Goal: Task Accomplishment & Management: Manage account settings

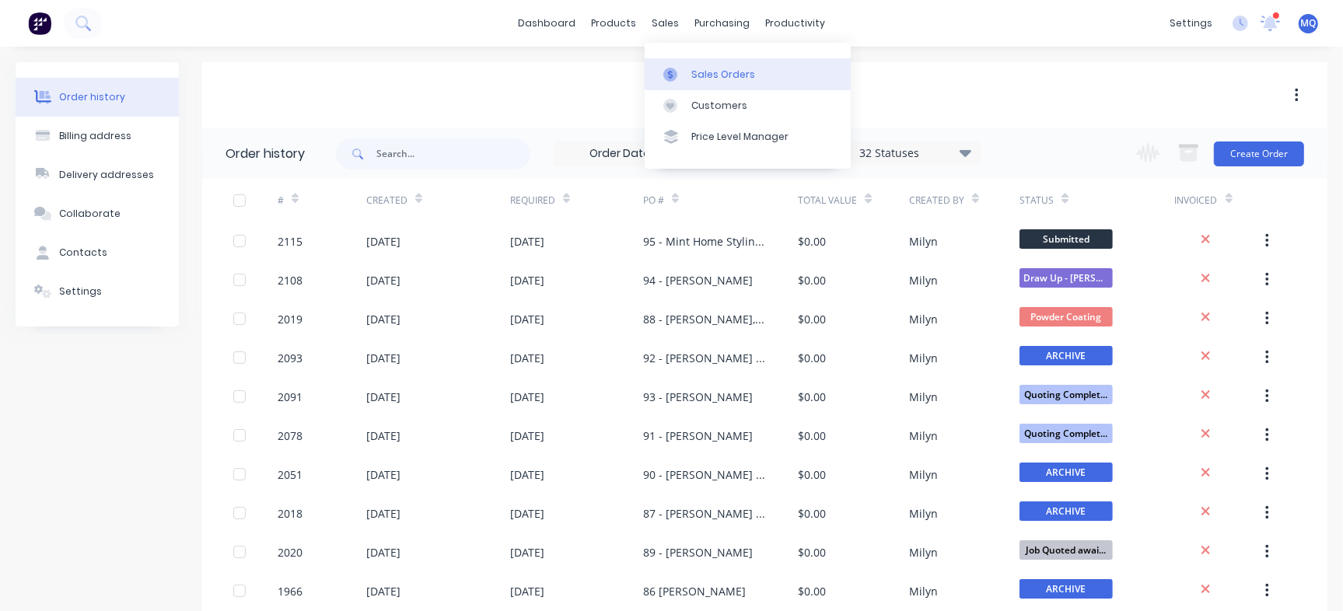
click at [683, 75] on div at bounding box center [674, 75] width 23 height 14
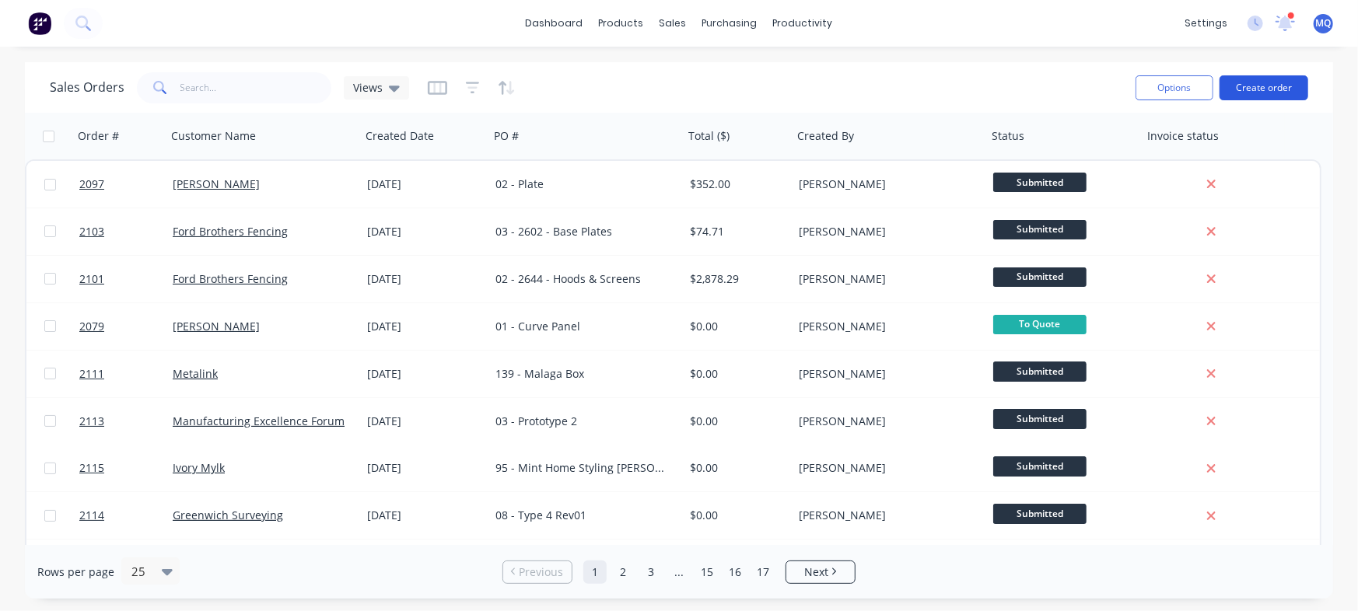
click at [1269, 89] on button "Create order" at bounding box center [1263, 87] width 89 height 25
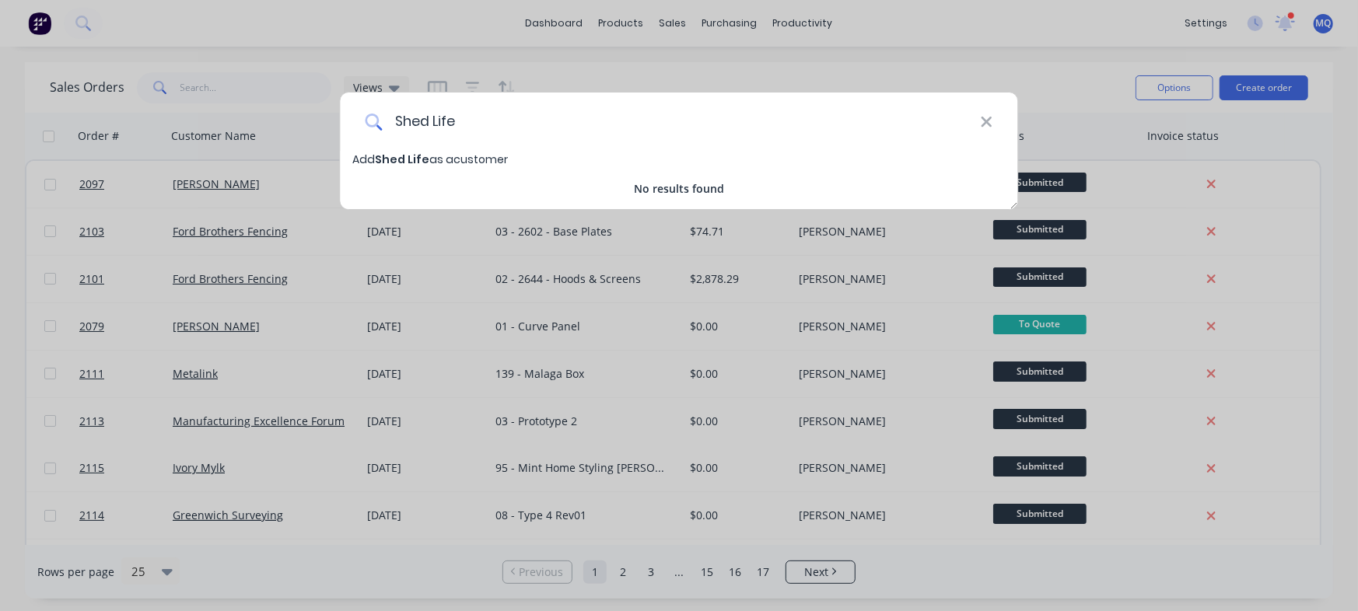
drag, startPoint x: 427, startPoint y: 126, endPoint x: 638, endPoint y: 118, distance: 210.9
click at [638, 118] on input "Shed Life" at bounding box center [681, 122] width 598 height 58
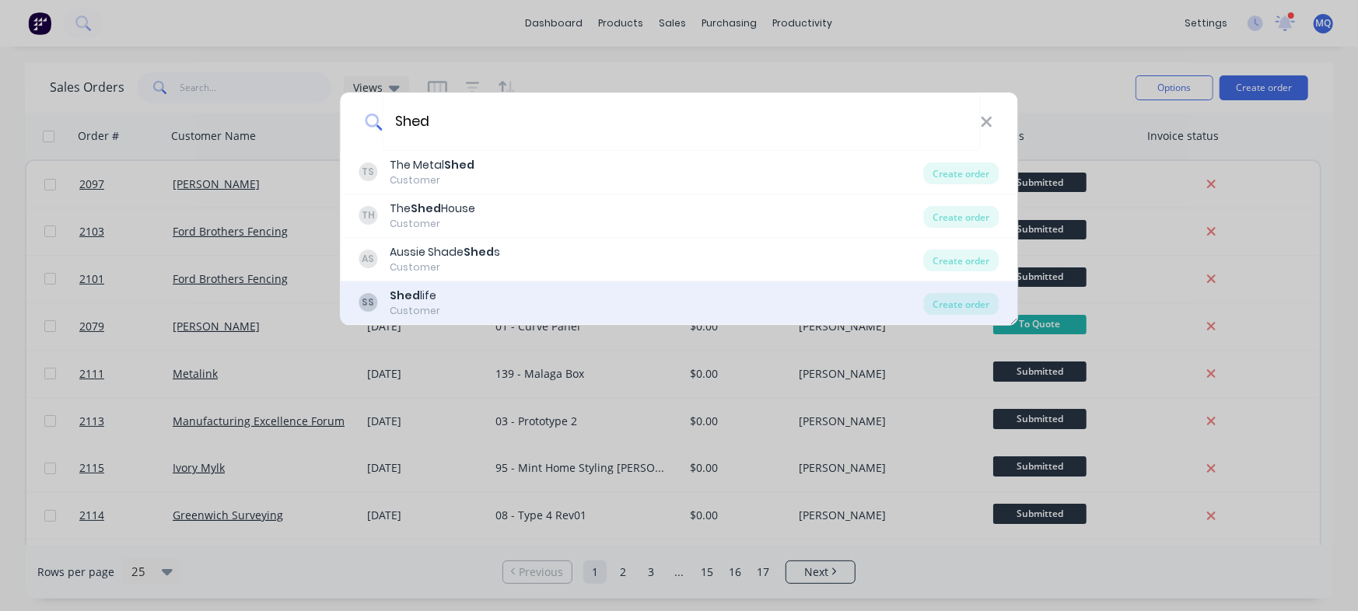
type input "Shed"
click at [470, 296] on div "SS Shed life Customer" at bounding box center [641, 303] width 564 height 30
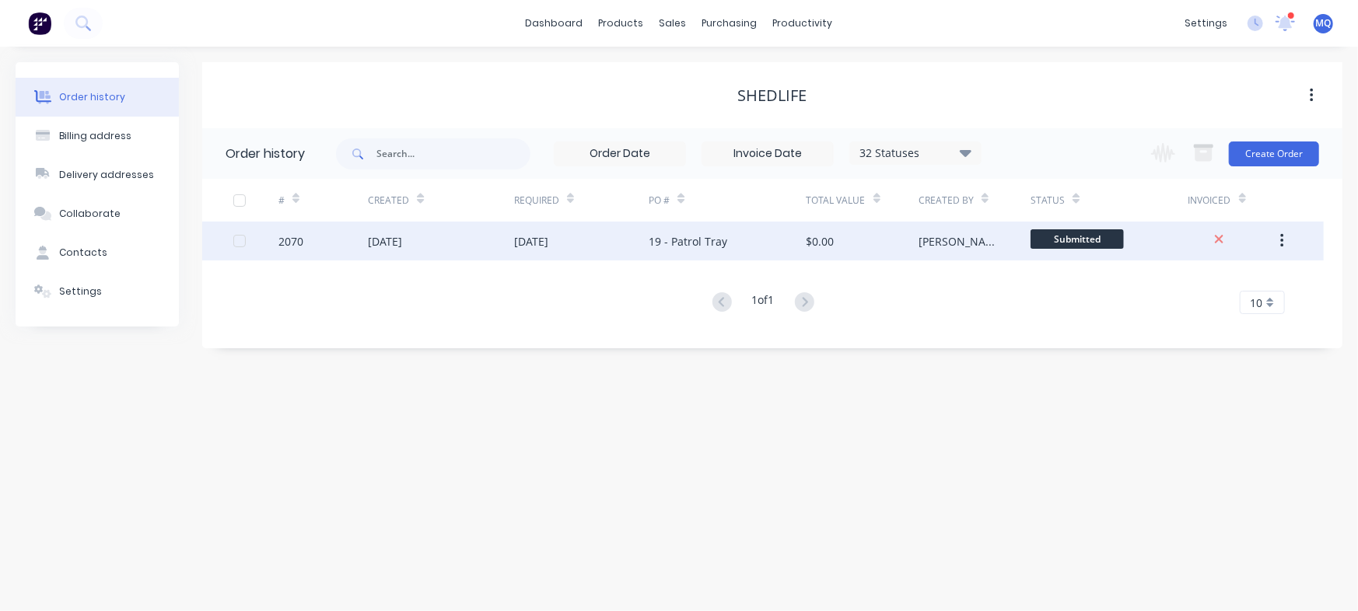
click at [748, 236] on div "19 - Patrol Tray" at bounding box center [726, 241] width 157 height 39
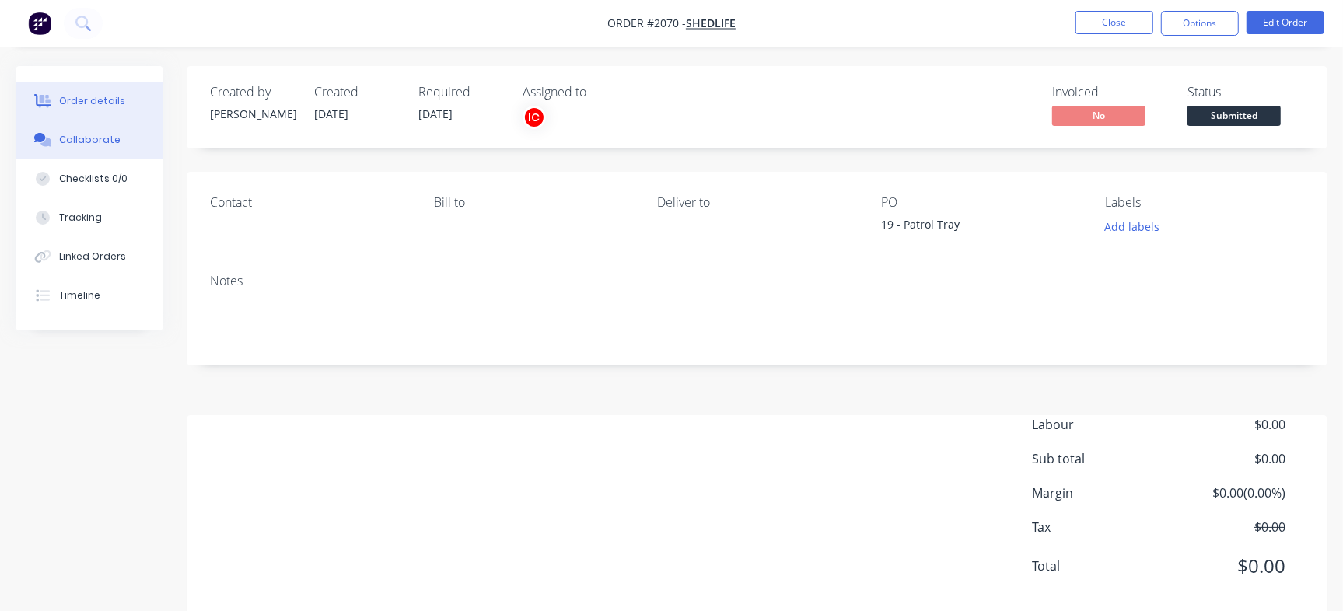
click at [79, 129] on button "Collaborate" at bounding box center [90, 140] width 148 height 39
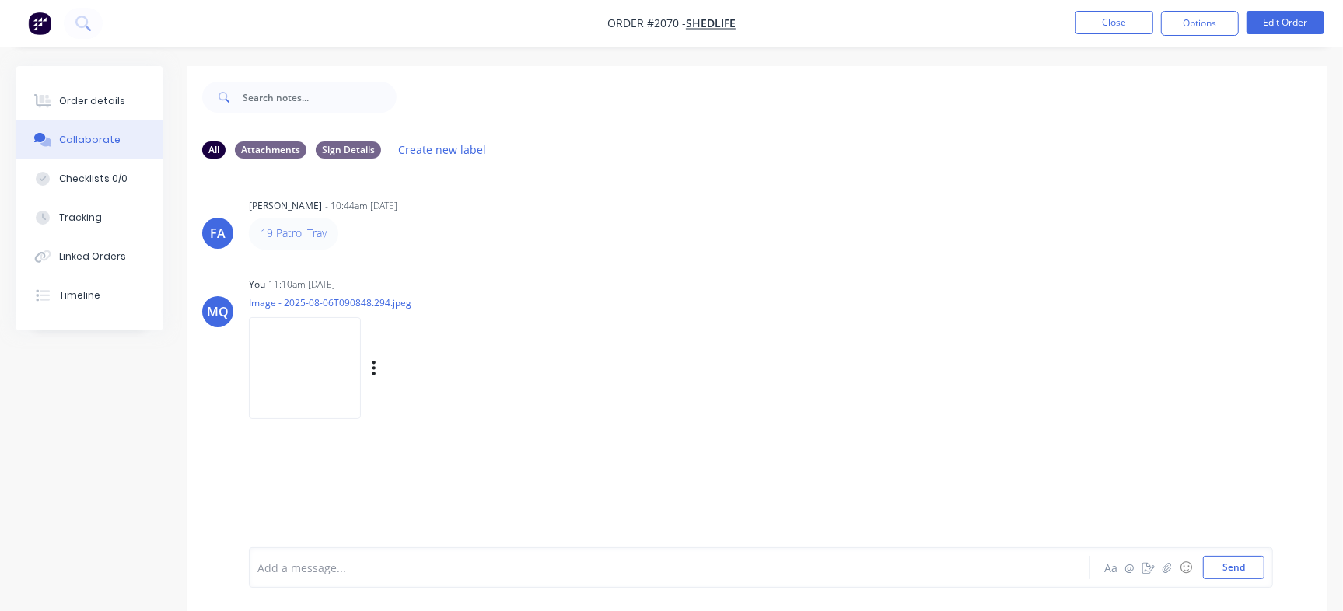
click at [323, 352] on img at bounding box center [305, 368] width 112 height 102
click at [1102, 20] on button "Close" at bounding box center [1114, 22] width 78 height 23
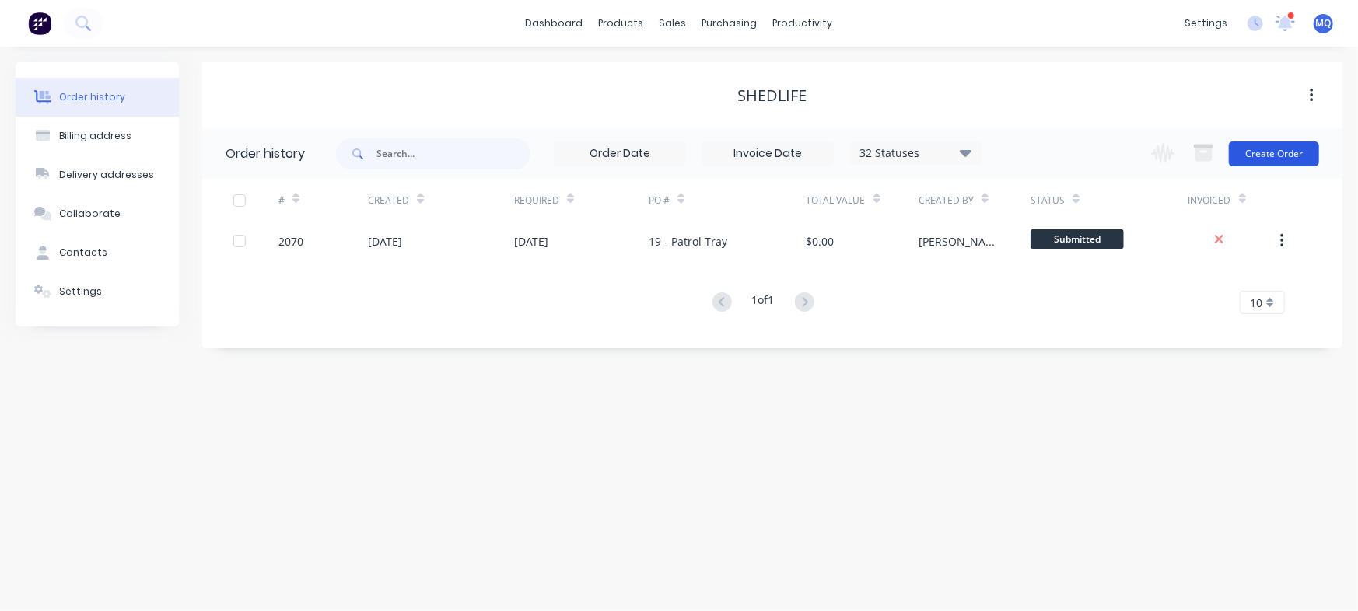
click at [1292, 147] on button "Create Order" at bounding box center [1274, 154] width 90 height 25
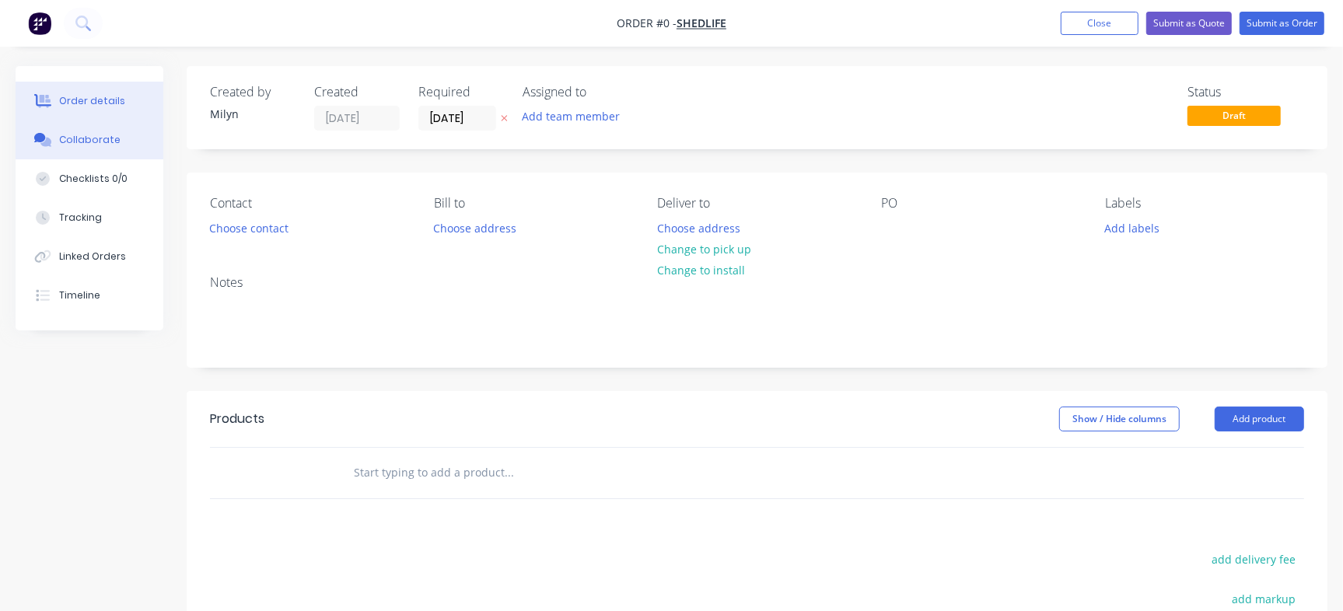
click at [92, 139] on div "Collaborate" at bounding box center [89, 140] width 61 height 14
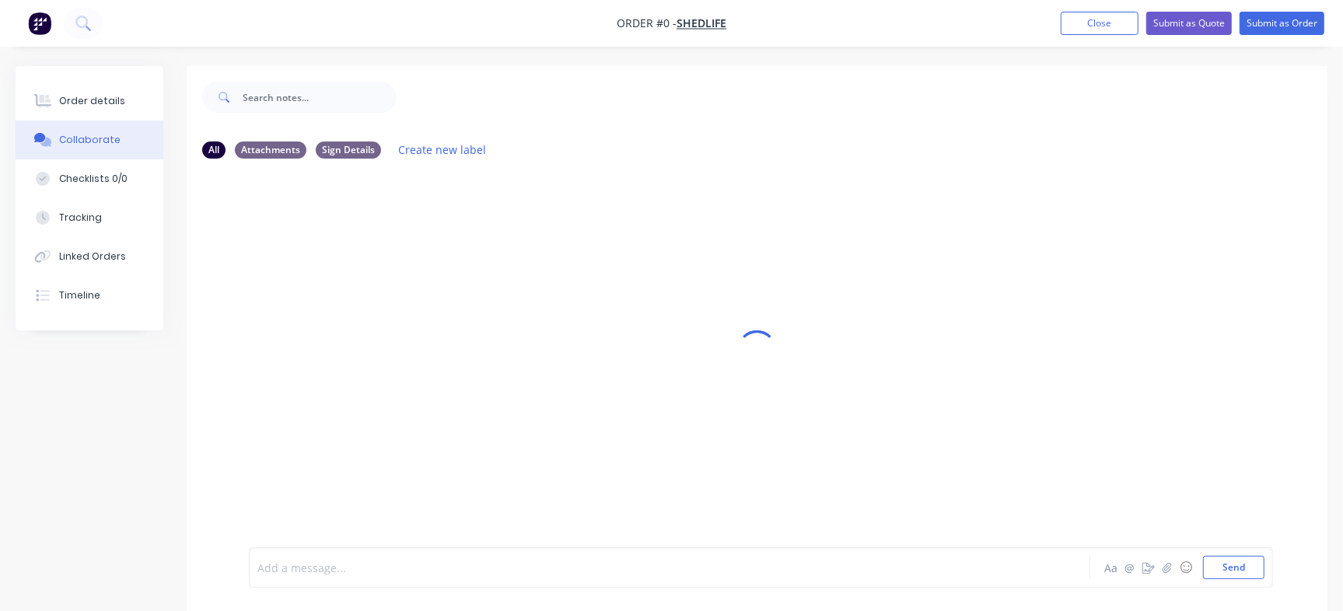
click at [384, 563] on div at bounding box center [635, 568] width 754 height 16
click at [101, 102] on div "Order details" at bounding box center [92, 101] width 66 height 14
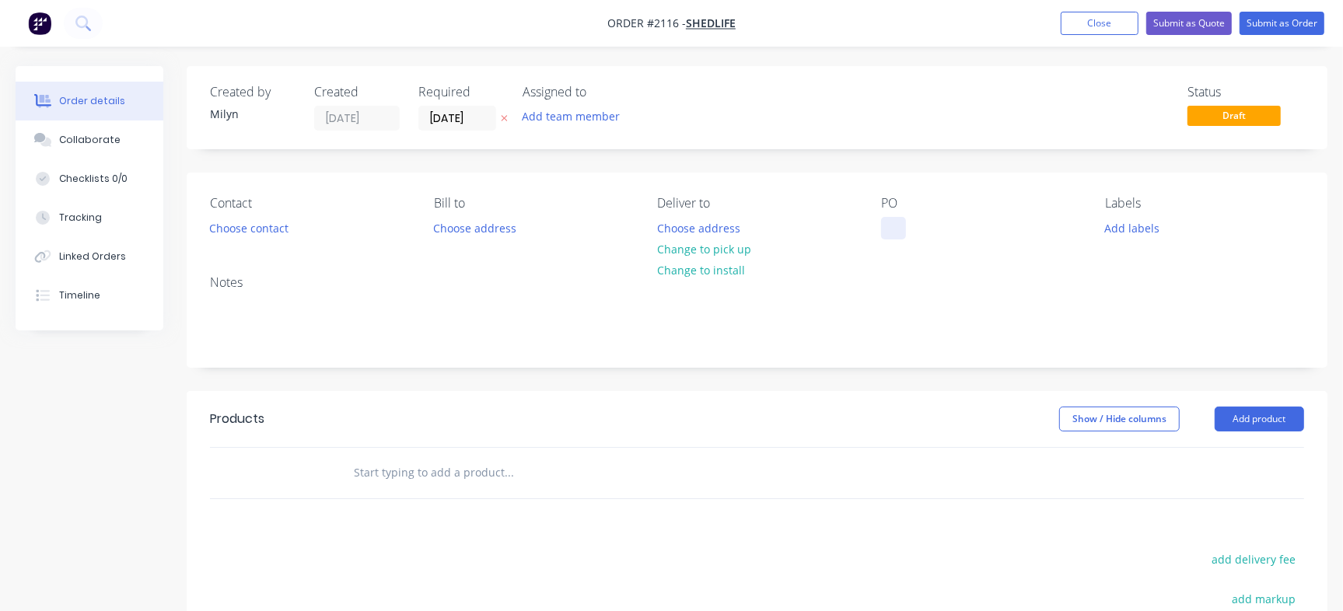
click at [900, 236] on div at bounding box center [893, 228] width 25 height 23
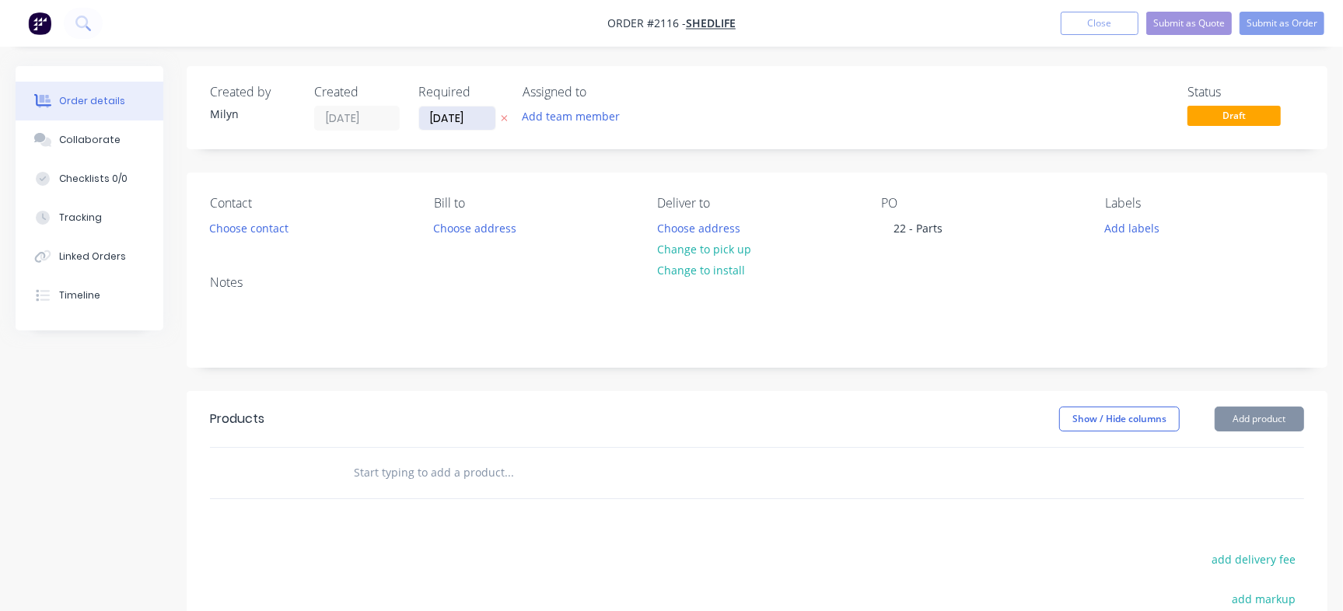
click at [454, 120] on input "15/08/25" at bounding box center [457, 118] width 76 height 23
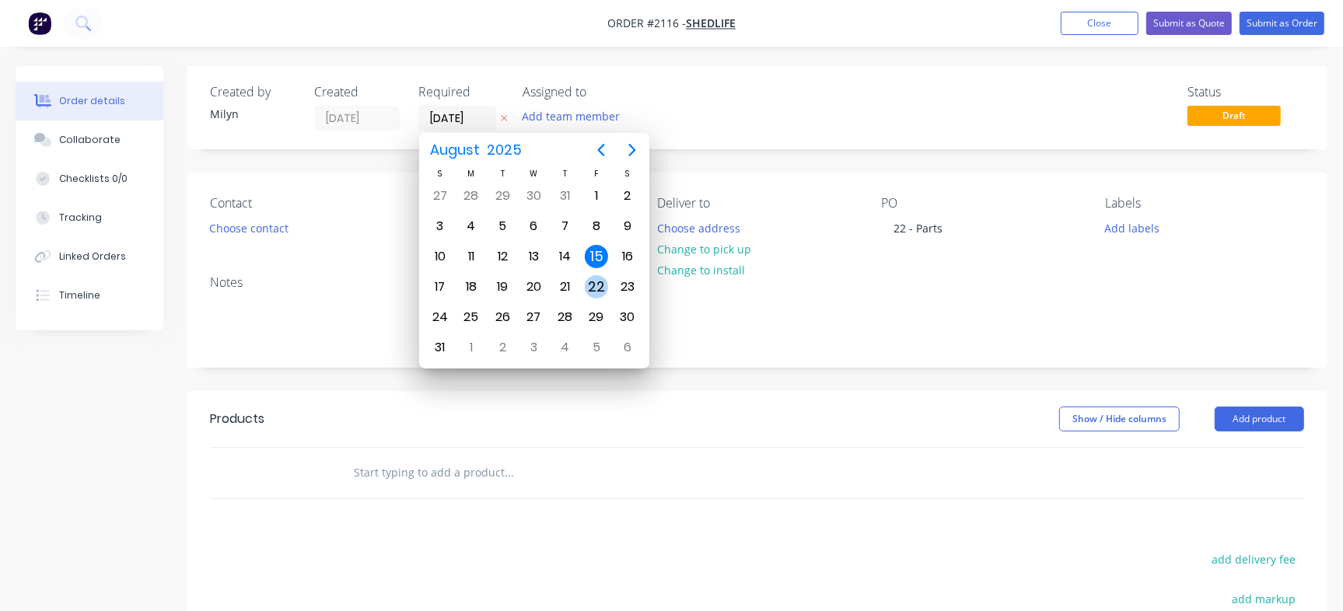
click at [587, 288] on div "22" at bounding box center [596, 286] width 23 height 23
type input "22/08/25"
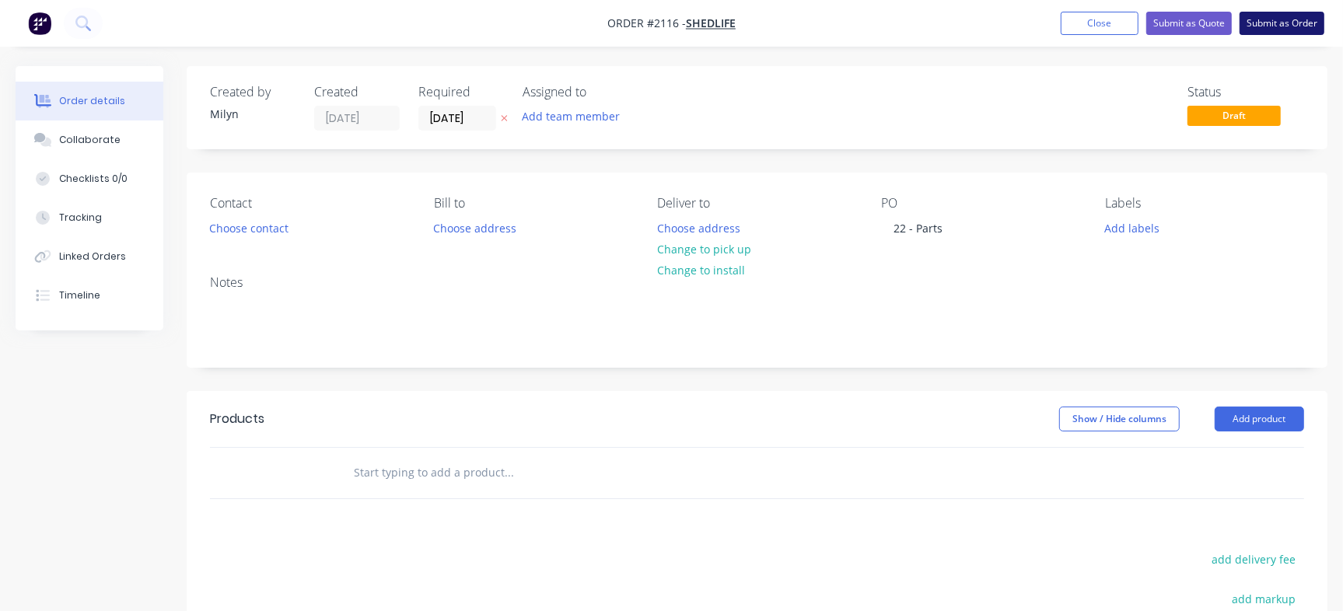
click at [1314, 19] on button "Submit as Order" at bounding box center [1281, 23] width 85 height 23
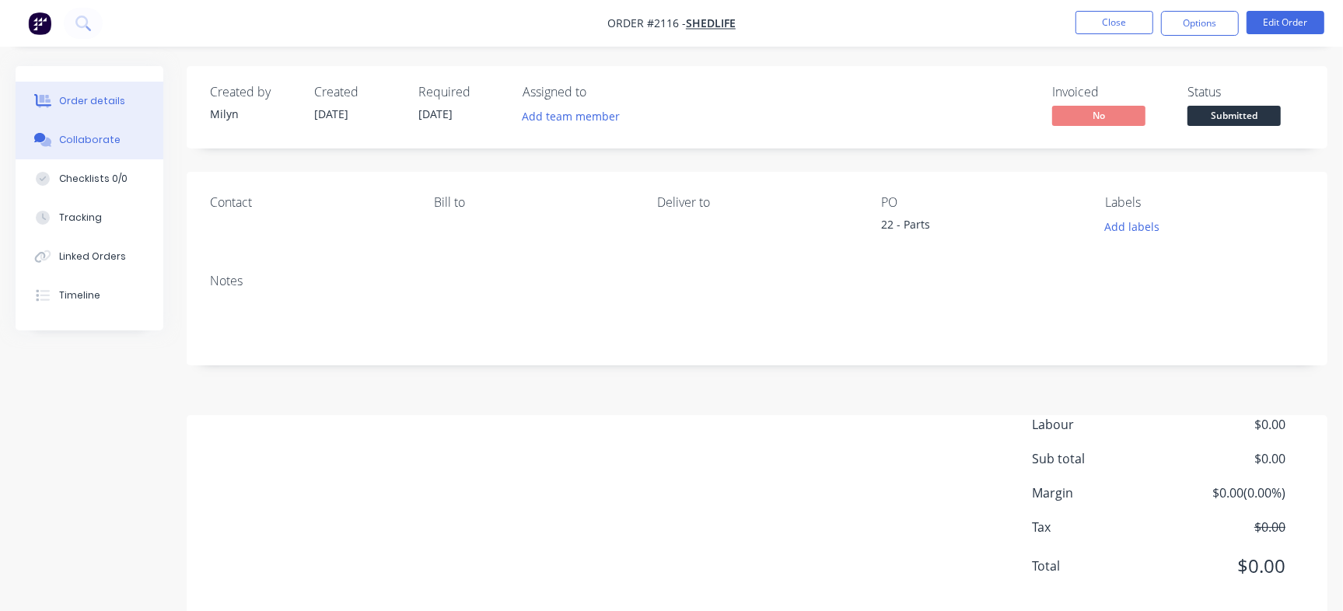
click at [117, 152] on button "Collaborate" at bounding box center [90, 140] width 148 height 39
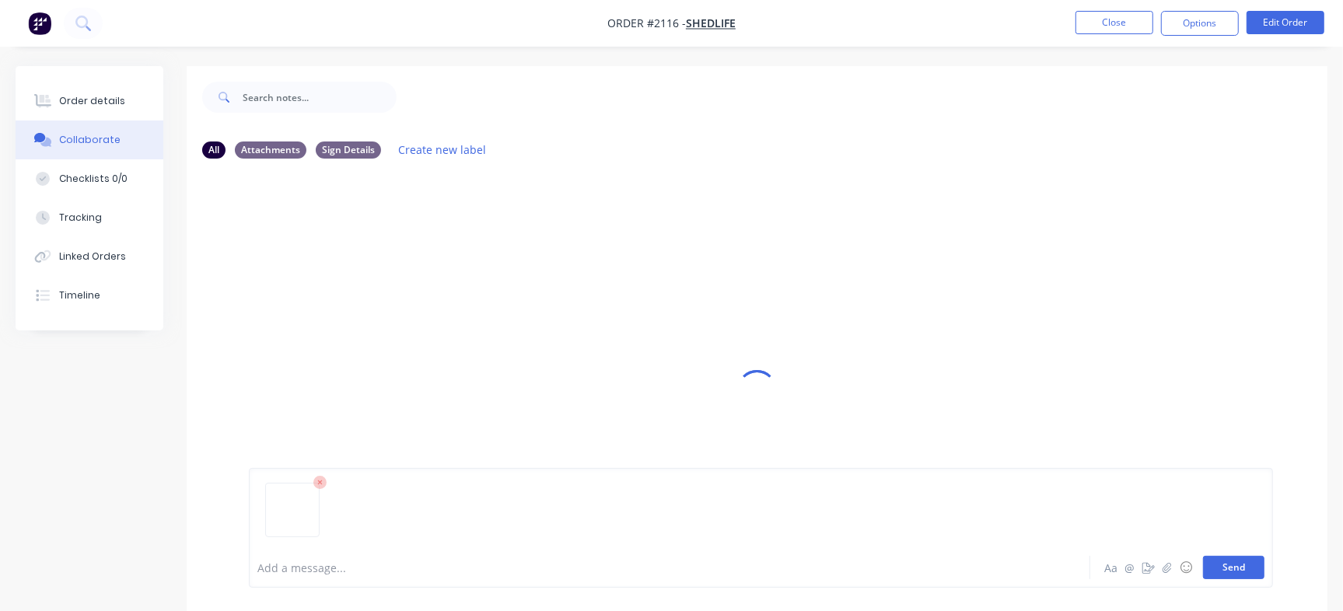
click at [1243, 570] on button "Send" at bounding box center [1233, 567] width 61 height 23
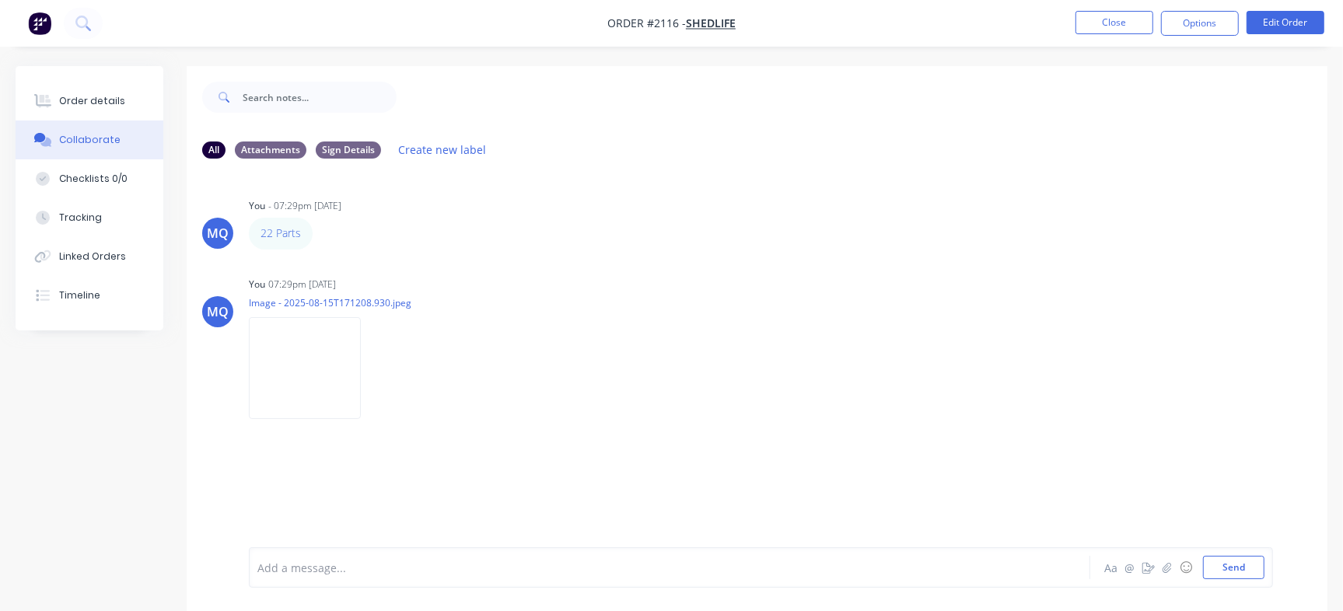
click at [544, 465] on div "MQ You - 07:29pm 15/08/25 22 Parts Labels Edit Delete MQ You 07:29pm 15/08/25 I…" at bounding box center [757, 359] width 1141 height 376
click at [1225, 572] on button "Send" at bounding box center [1233, 567] width 61 height 23
click at [96, 87] on button "Order details" at bounding box center [90, 101] width 148 height 39
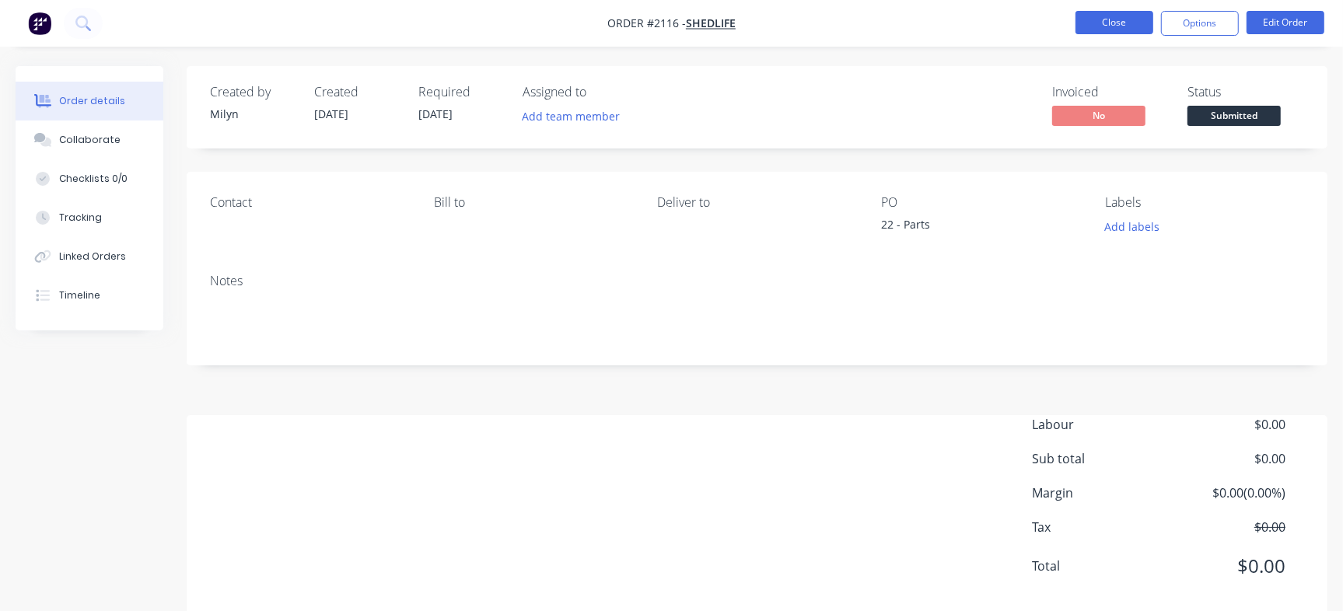
click at [1098, 26] on button "Close" at bounding box center [1114, 22] width 78 height 23
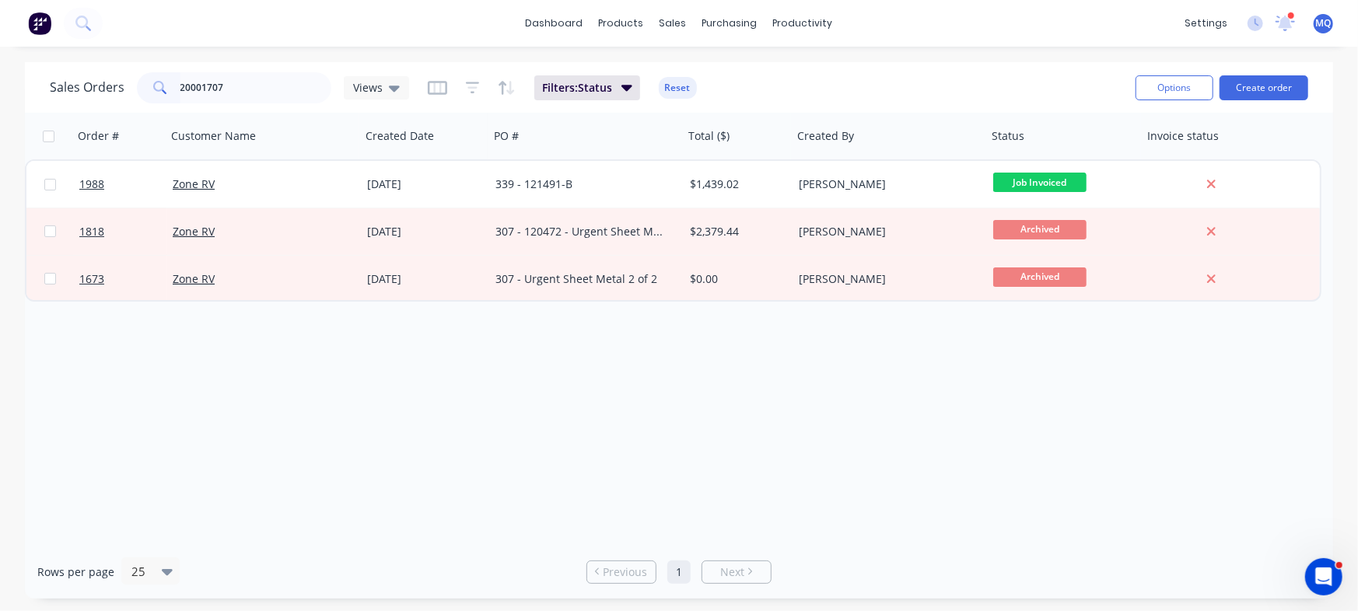
drag, startPoint x: 281, startPoint y: 88, endPoint x: 38, endPoint y: 82, distance: 242.7
click at [38, 82] on div "Sales Orders 20001707 Views Filters: Status Reset Options Create order" at bounding box center [679, 87] width 1308 height 51
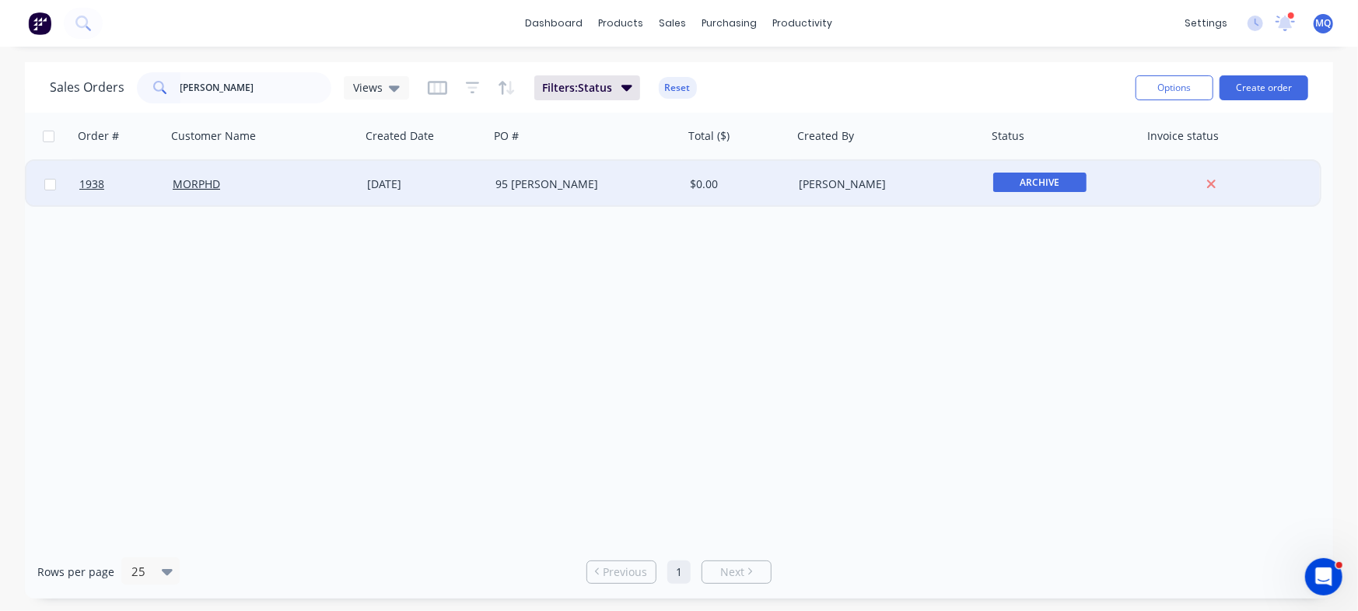
type input "[PERSON_NAME]"
click at [488, 161] on div "[DATE]" at bounding box center [425, 184] width 128 height 47
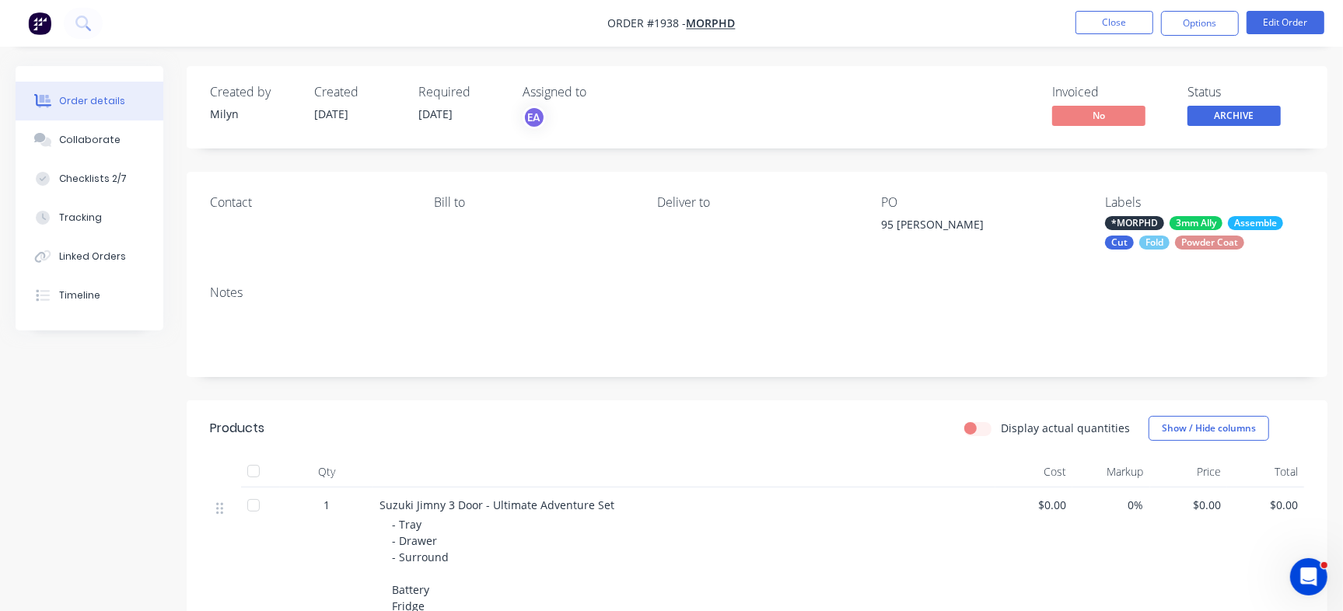
click at [1095, 6] on nav "Order #1938 - MORPHD Close Options Edit Order" at bounding box center [671, 23] width 1343 height 47
click at [1095, 14] on button "Close" at bounding box center [1114, 22] width 78 height 23
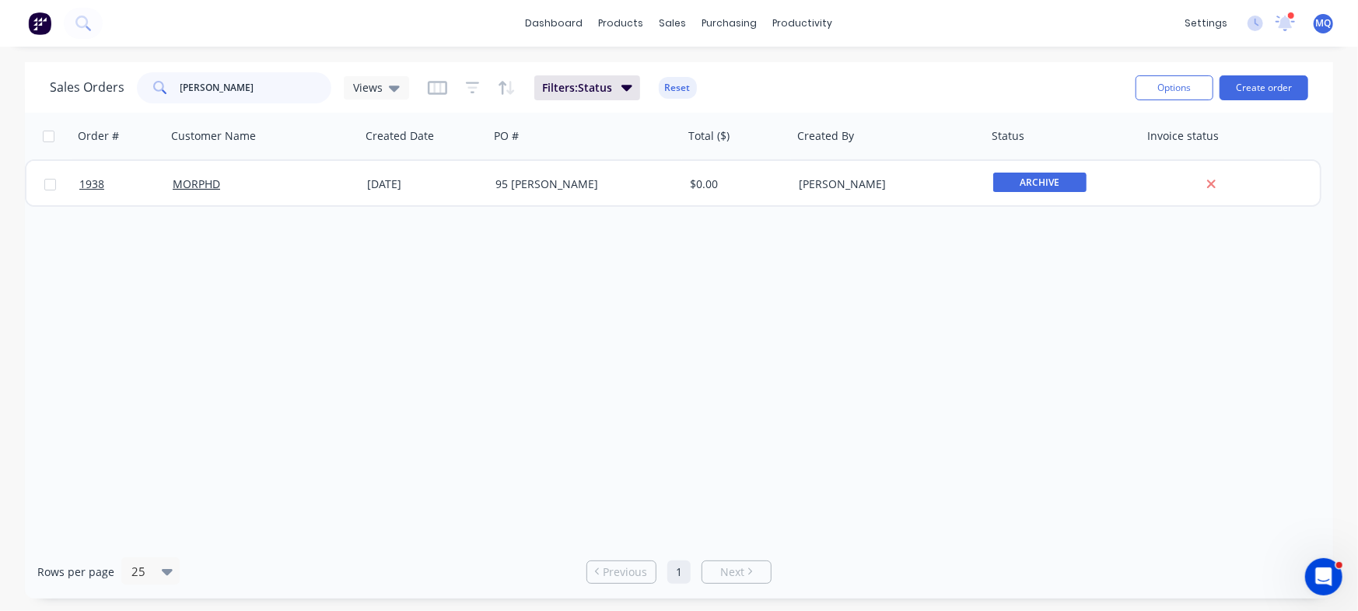
click at [0, 82] on div "Sales Orders paige Views Filters: Status Reset Options Create order Order # Cus…" at bounding box center [679, 330] width 1358 height 537
type input "[PERSON_NAME]"
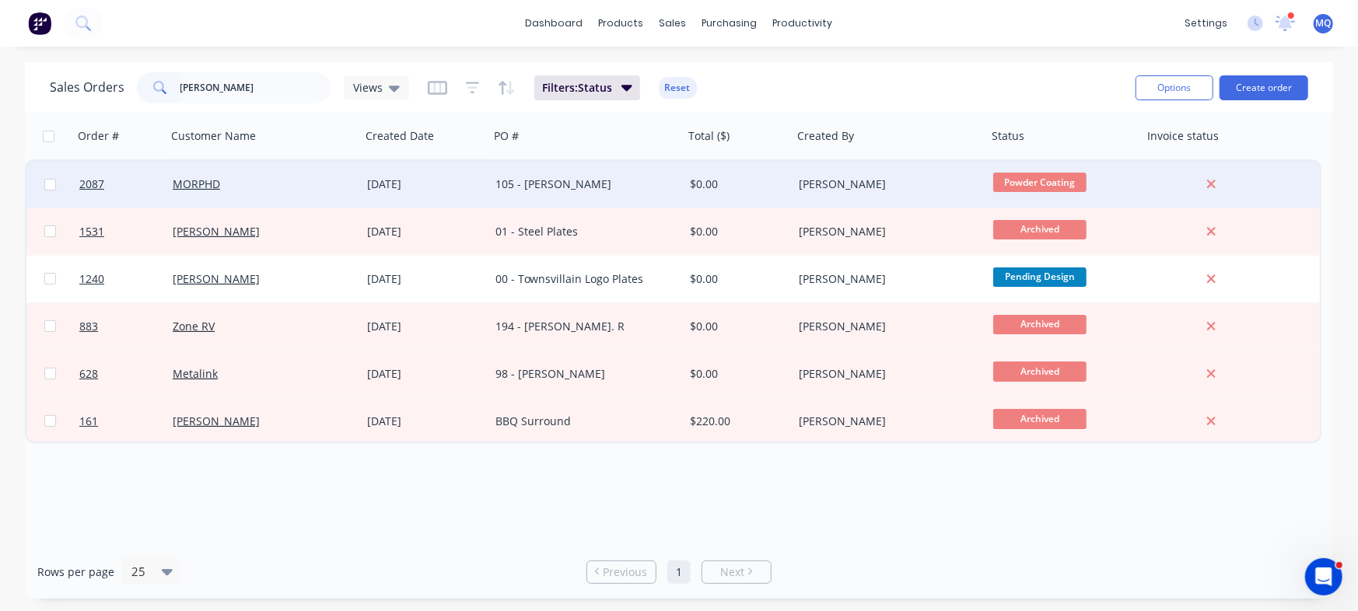
click at [599, 191] on div "105 - [PERSON_NAME]" at bounding box center [581, 185] width 173 height 16
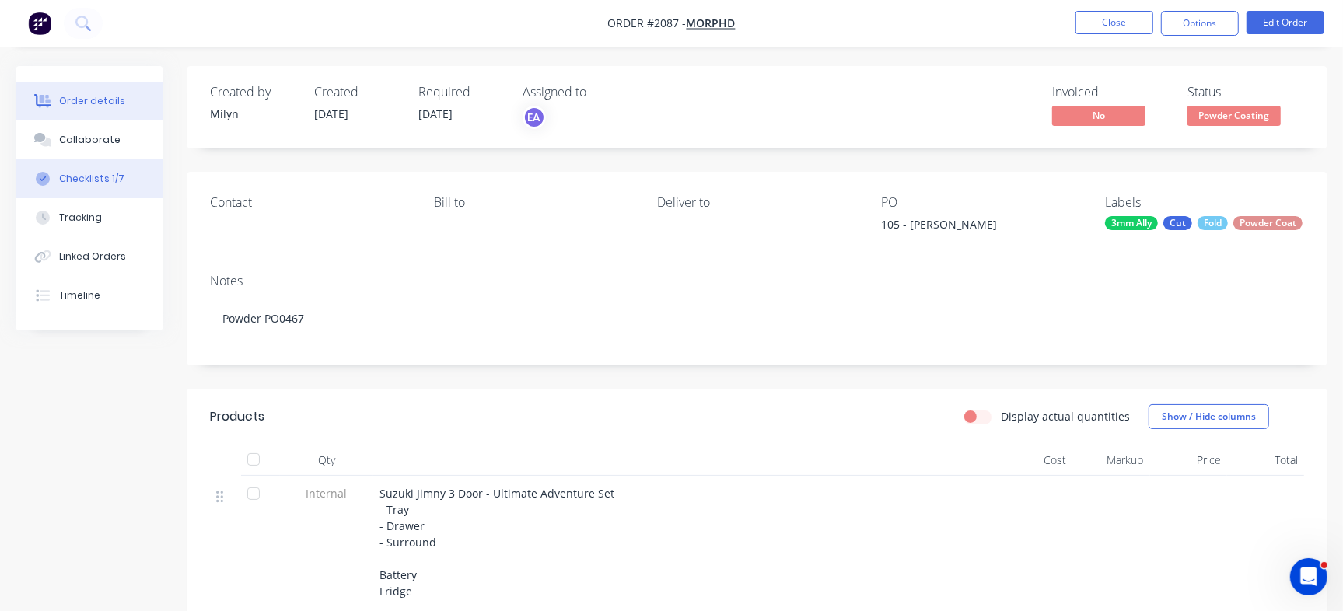
click at [111, 170] on button "Checklists 1/7" at bounding box center [90, 178] width 148 height 39
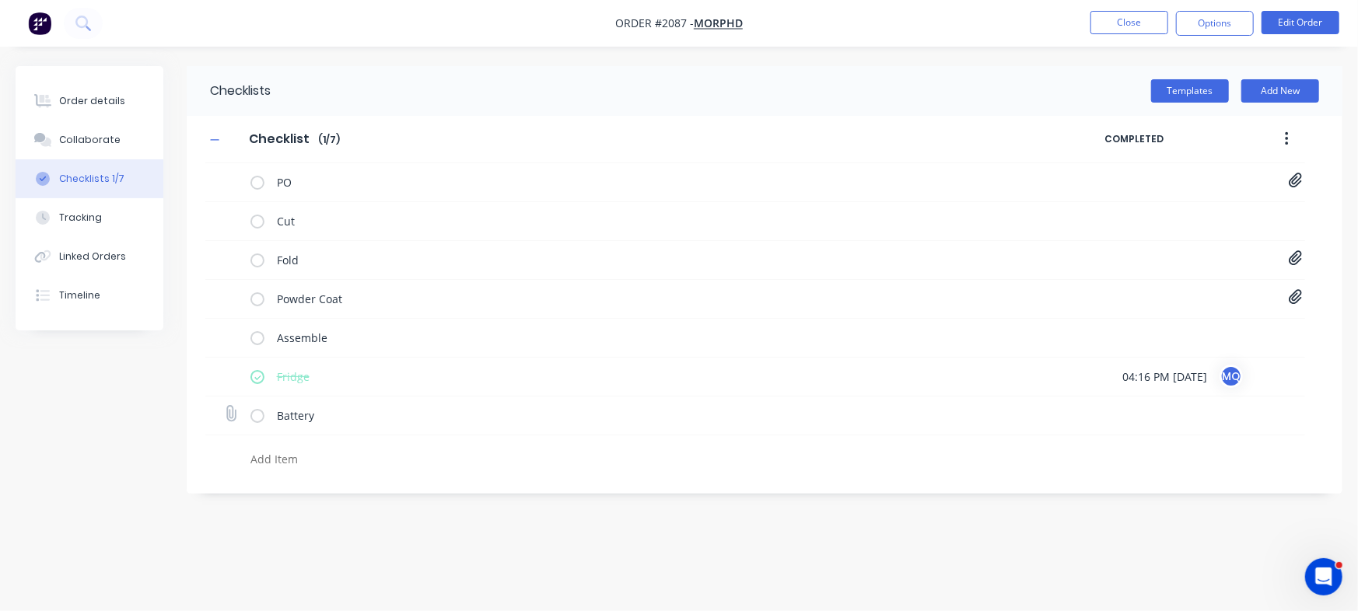
click at [260, 409] on label at bounding box center [257, 415] width 14 height 16
click at [0, 0] on input "checkbox" at bounding box center [0, 0] width 0 height 0
type textarea "x"
click at [107, 97] on div "Order details" at bounding box center [92, 101] width 66 height 14
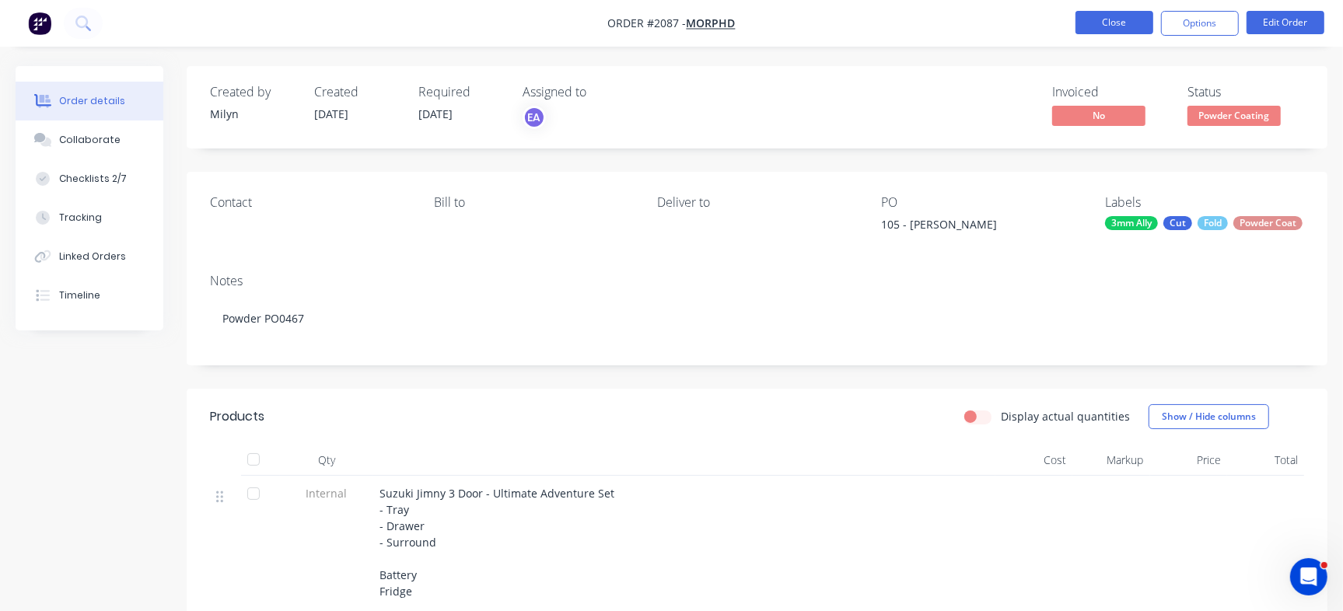
click at [1104, 18] on button "Close" at bounding box center [1114, 22] width 78 height 23
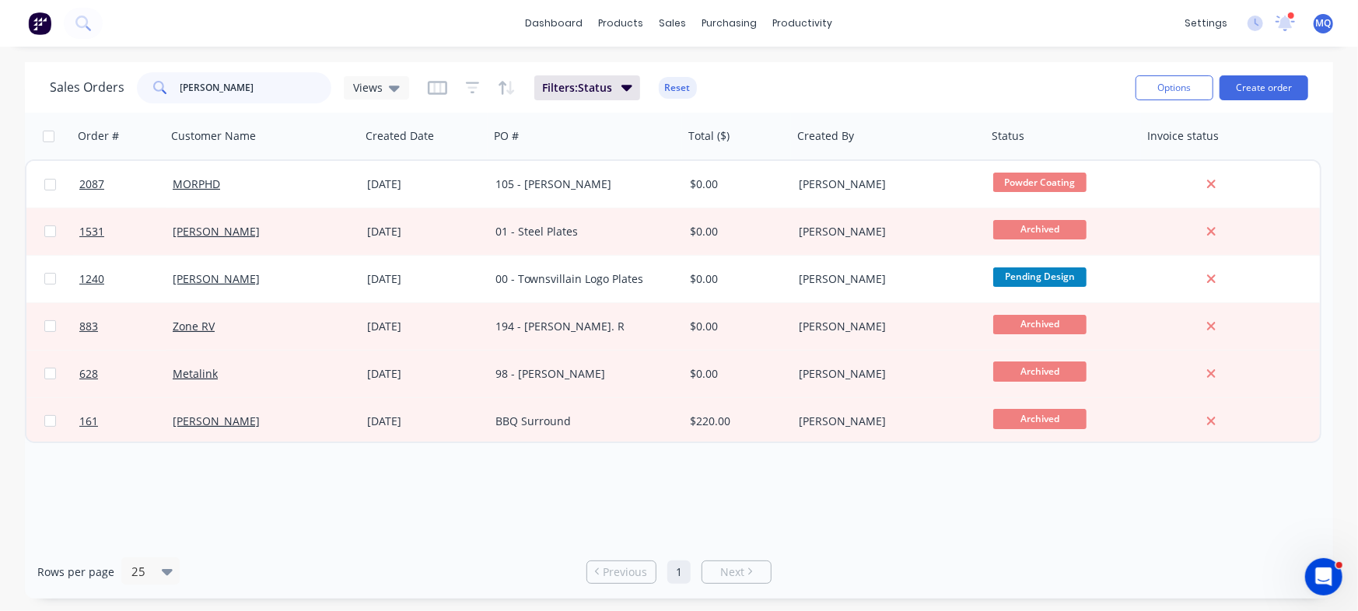
drag, startPoint x: 238, startPoint y: 85, endPoint x: 149, endPoint y: 93, distance: 89.0
click at [80, 73] on div "Sales Orders [PERSON_NAME] Views" at bounding box center [229, 87] width 359 height 31
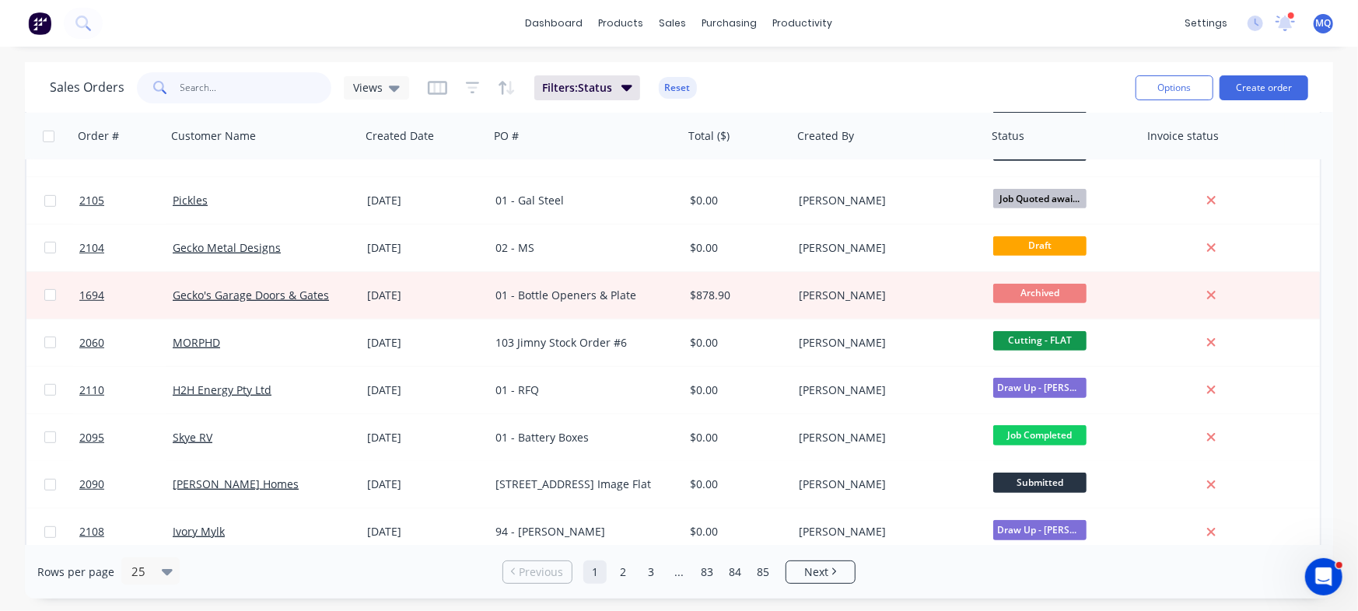
scroll to position [409, 0]
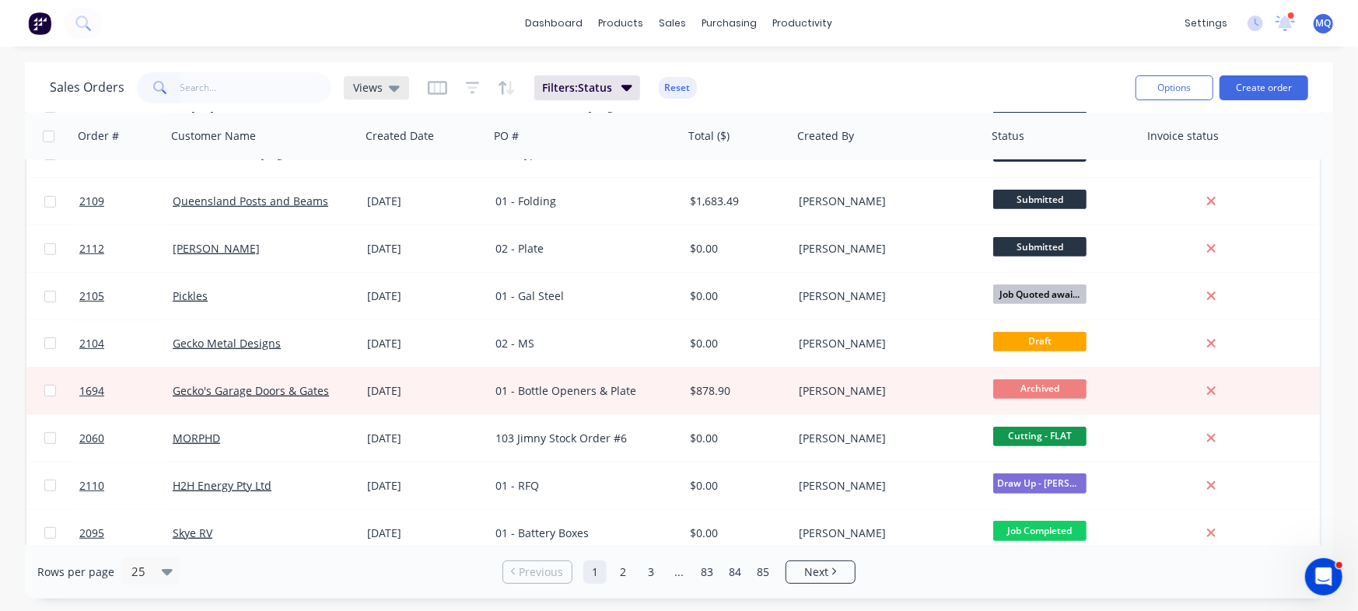
click at [363, 76] on div "Views" at bounding box center [376, 87] width 65 height 23
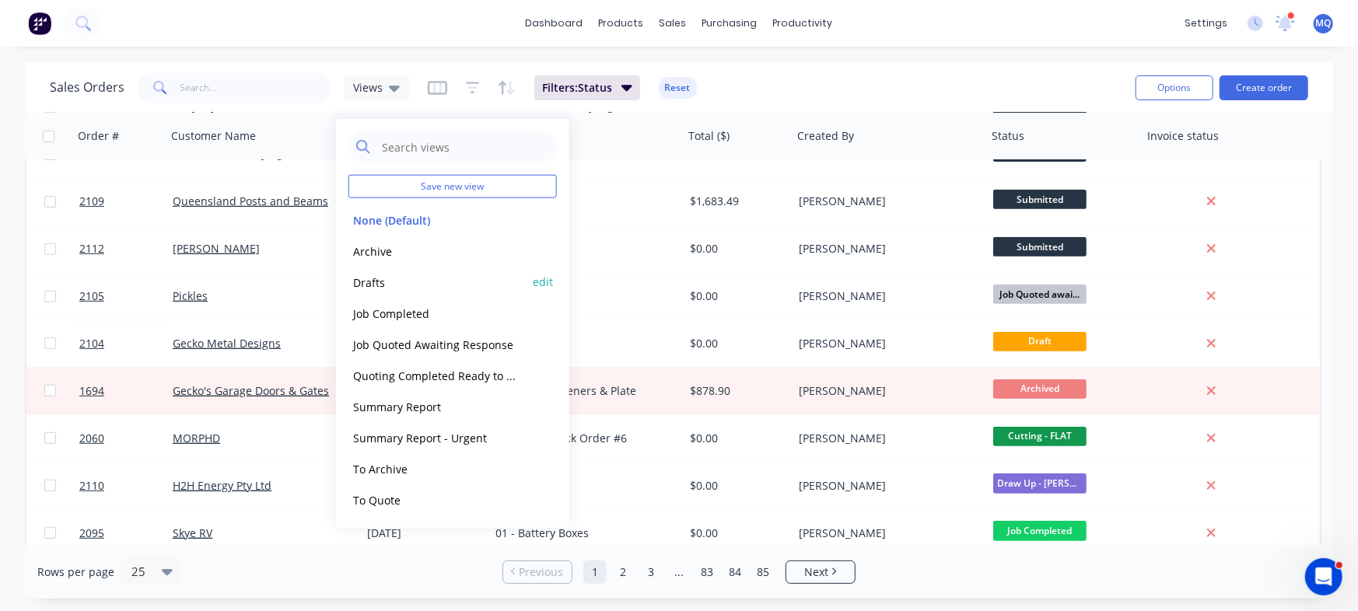
click at [376, 288] on button "Drafts" at bounding box center [436, 282] width 177 height 18
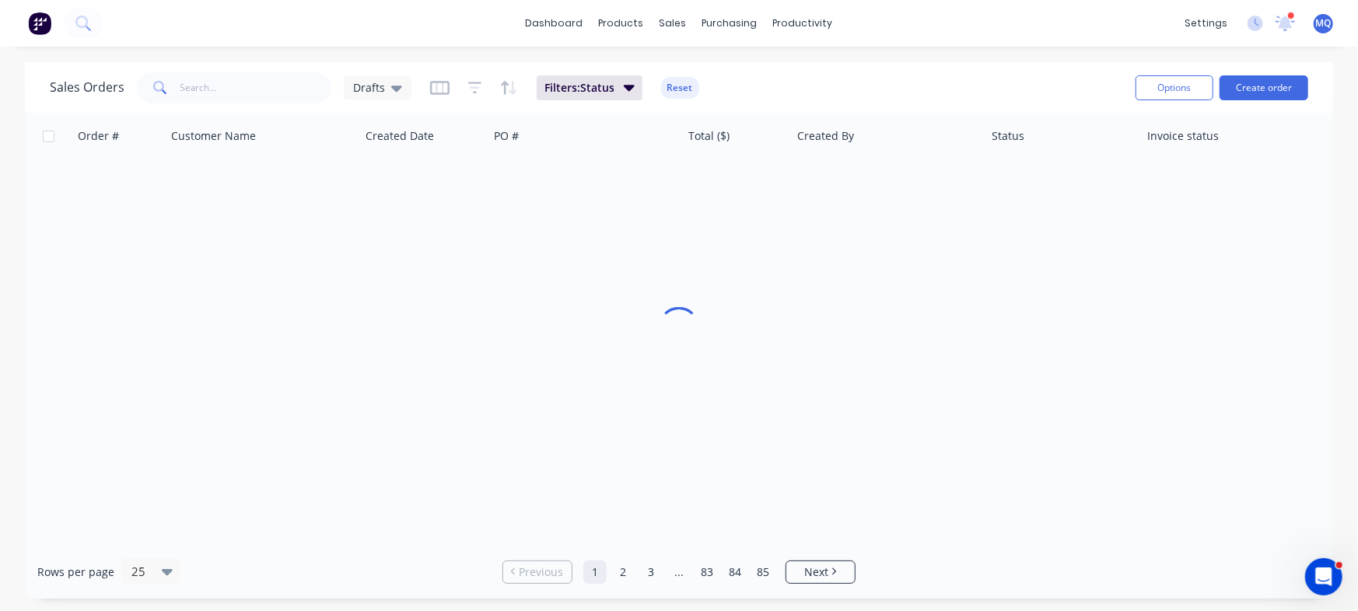
scroll to position [0, 0]
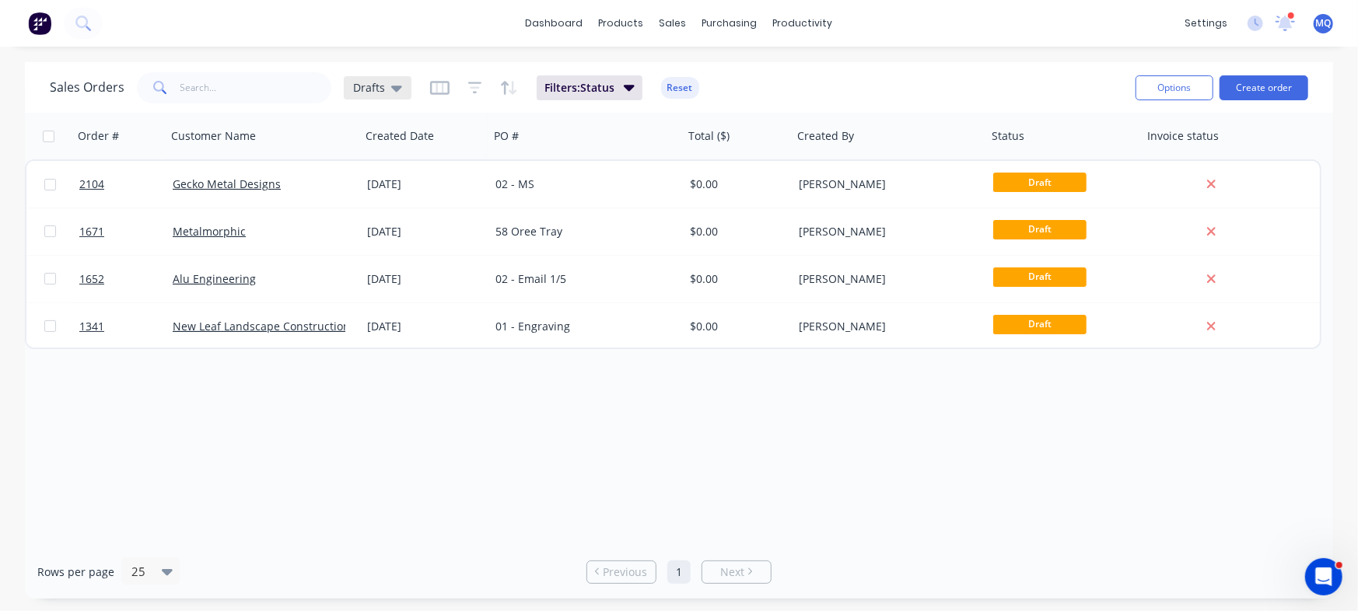
click at [372, 88] on span "Drafts" at bounding box center [369, 87] width 32 height 16
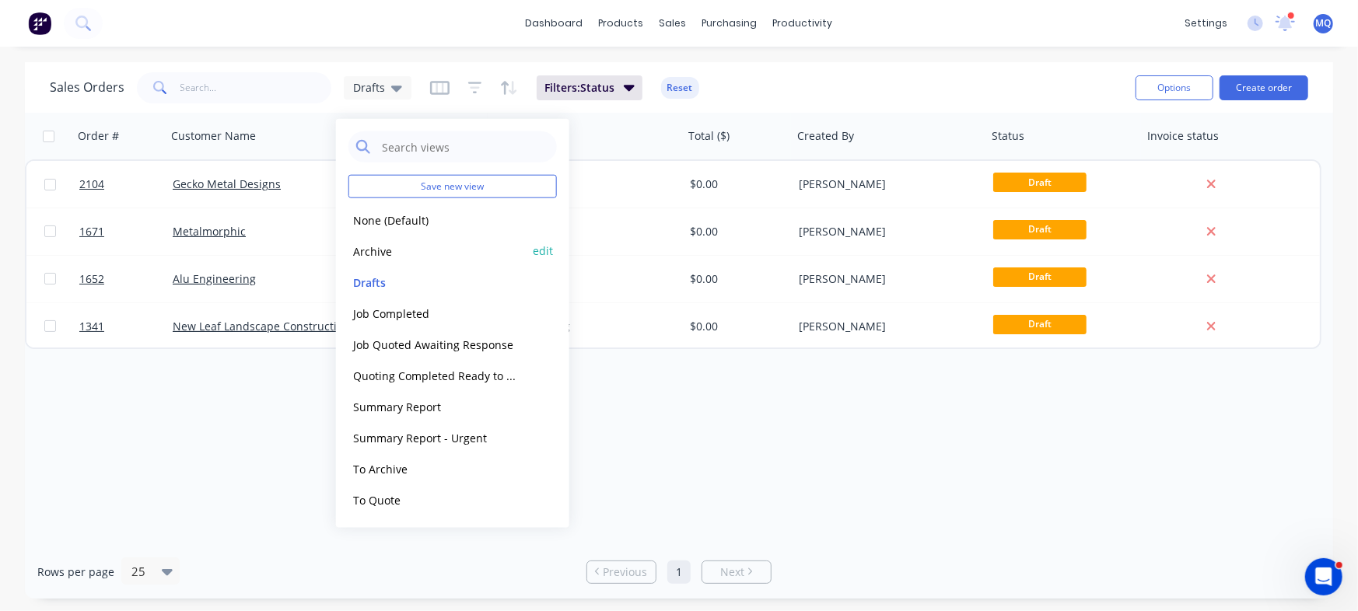
click at [368, 249] on button "Archive" at bounding box center [436, 251] width 177 height 18
